Goal: Information Seeking & Learning: Learn about a topic

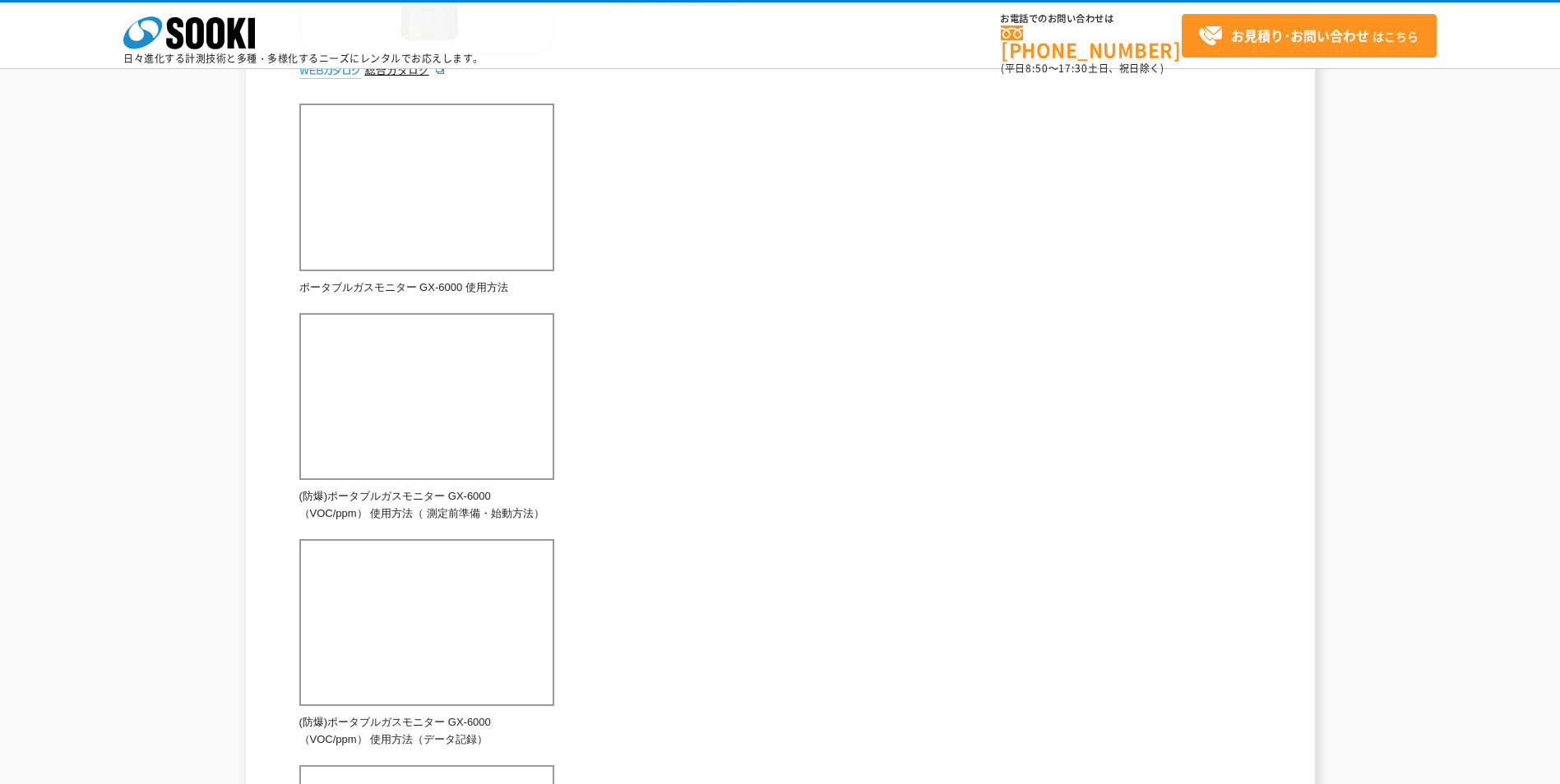
scroll to position [259, 0]
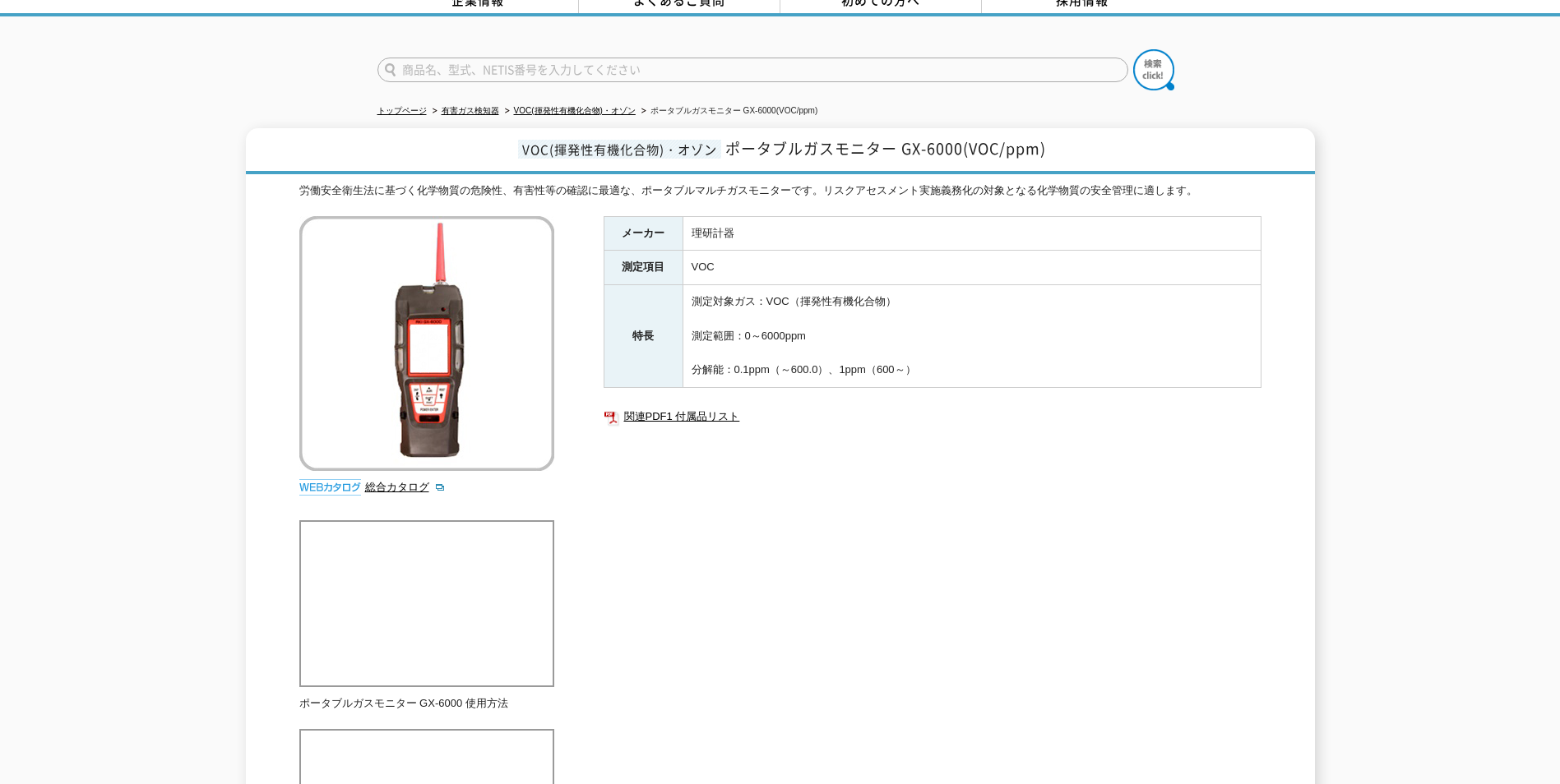
scroll to position [83, 0]
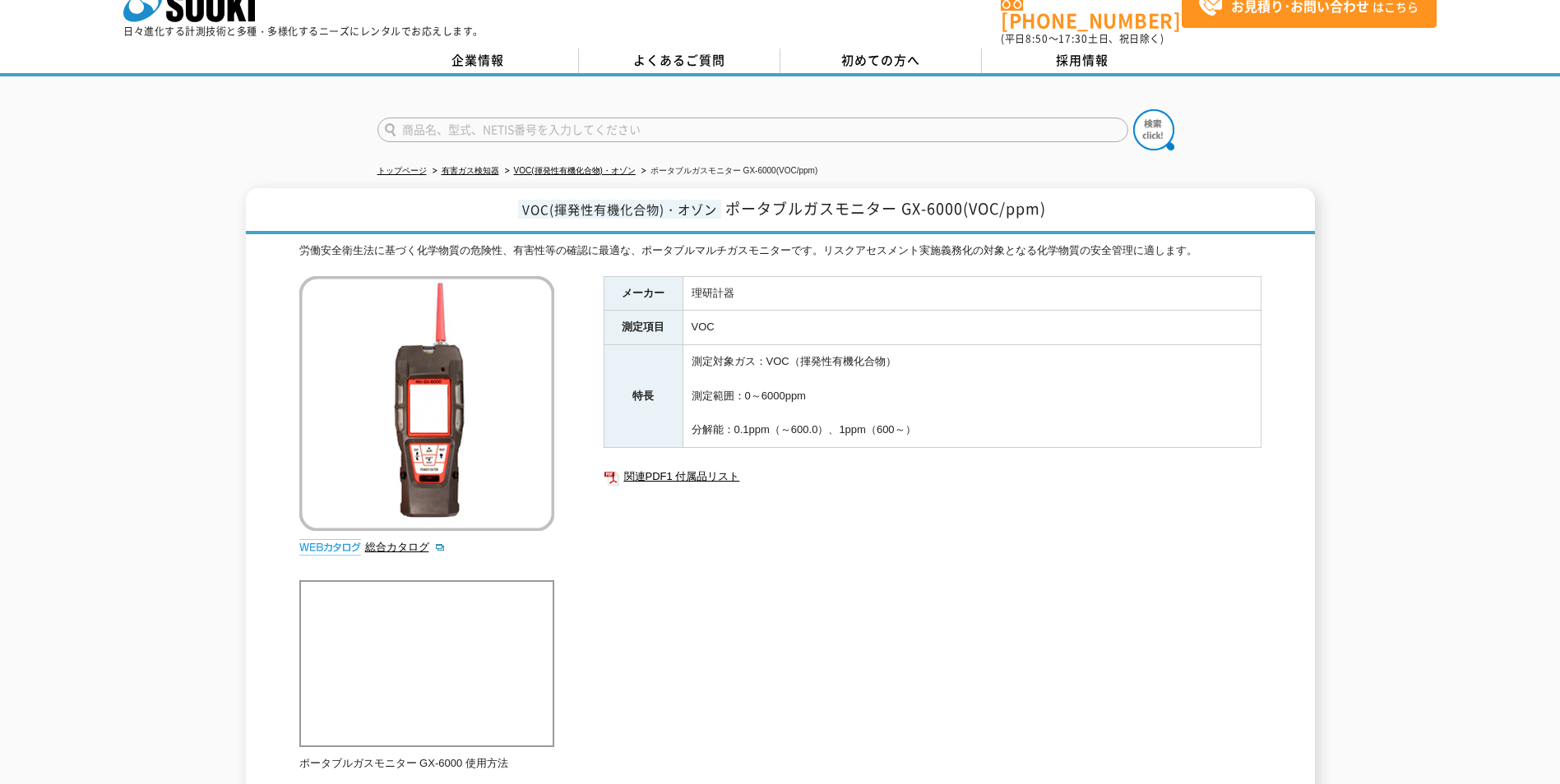
scroll to position [0, 0]
